Goal: Task Accomplishment & Management: Manage account settings

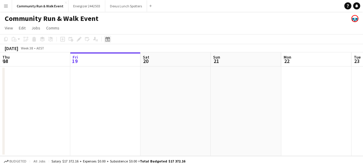
click at [107, 38] on icon at bounding box center [107, 39] width 4 height 5
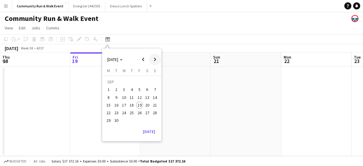
click at [153, 59] on span "Next month" at bounding box center [155, 59] width 12 height 12
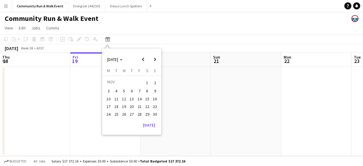
click at [152, 97] on span "16" at bounding box center [154, 98] width 7 height 7
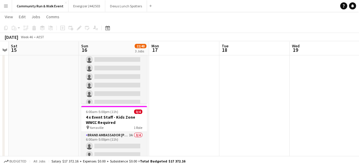
scroll to position [234, 0]
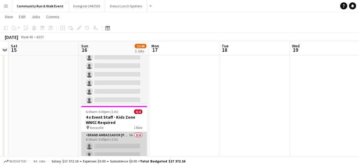
click at [133, 148] on app-card-role "Brand Ambassador Sun 3A 0/4 6:00am-5:00pm (11h) single-neutral-actions single-n…" at bounding box center [114, 155] width 66 height 46
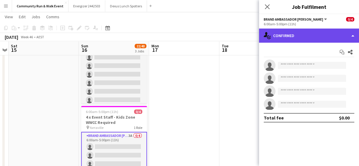
click at [297, 38] on div "single-neutral-actions-check-2 Confirmed" at bounding box center [309, 35] width 100 height 14
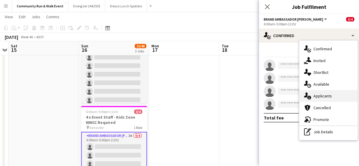
click at [330, 94] on span "Applicants" at bounding box center [322, 95] width 19 height 5
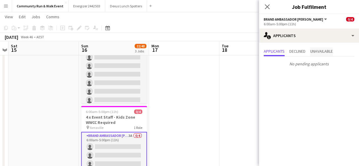
click at [317, 53] on span "Unavailable" at bounding box center [321, 51] width 23 height 4
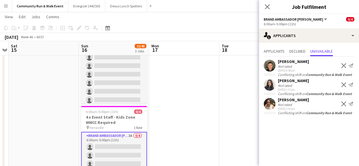
click at [234, 84] on app-date-cell at bounding box center [254, 73] width 70 height 232
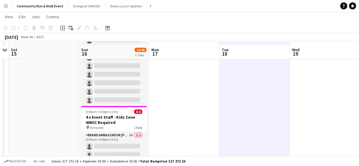
scroll to position [142, 0]
